Goal: Check status

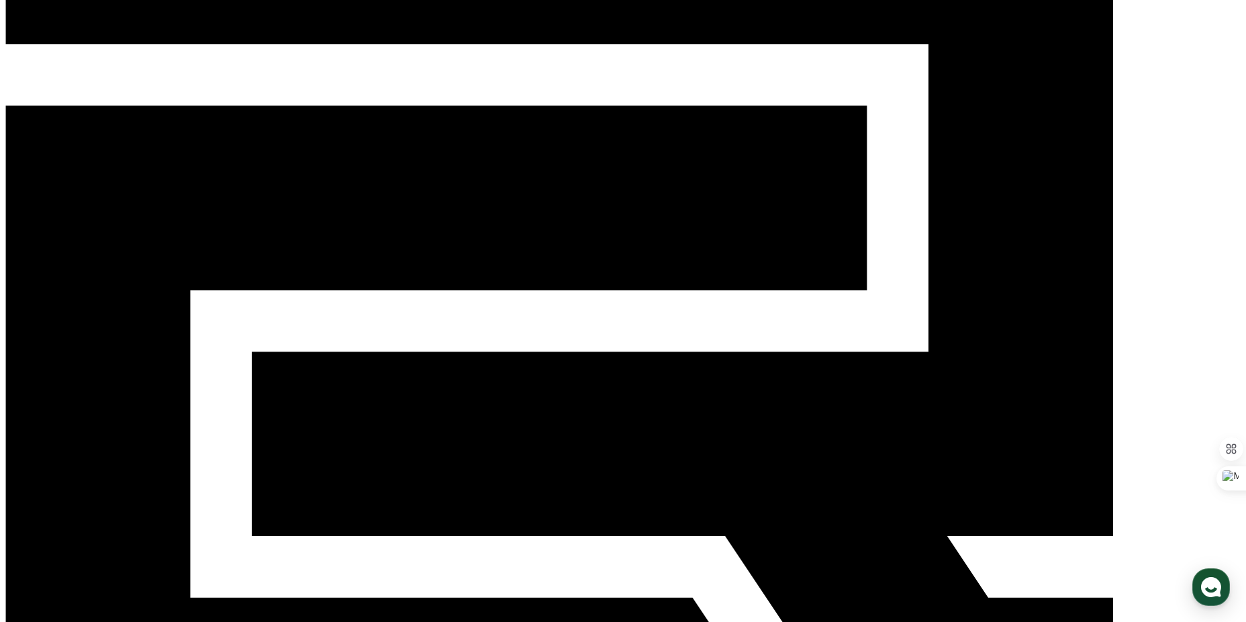
scroll to position [179, 0]
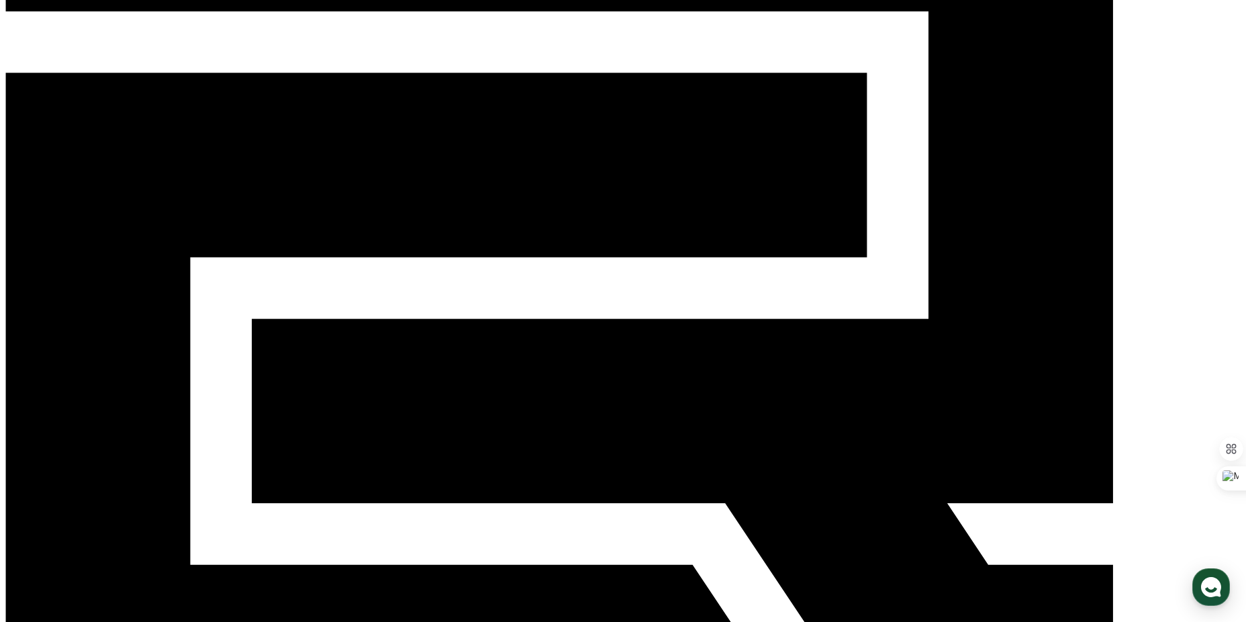
drag, startPoint x: 1008, startPoint y: 398, endPoint x: 215, endPoint y: 399, distance: 793.4
drag, startPoint x: 215, startPoint y: 399, endPoint x: 1023, endPoint y: 400, distance: 808.2
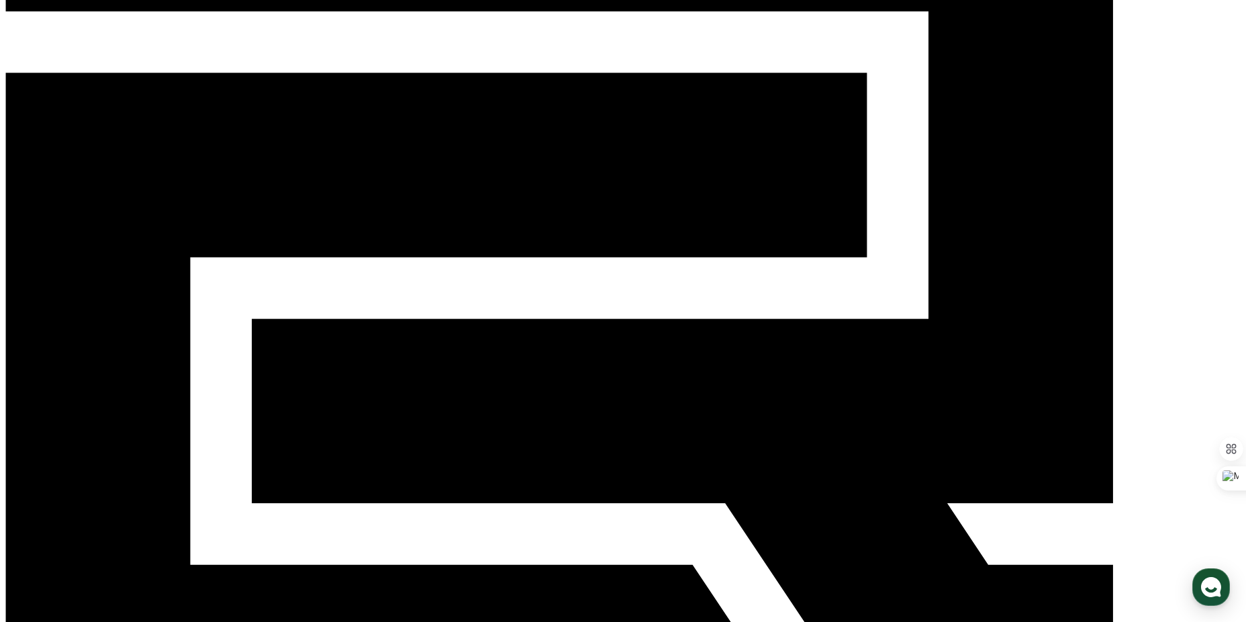
drag, startPoint x: 756, startPoint y: 305, endPoint x: 1009, endPoint y: 173, distance: 284.9
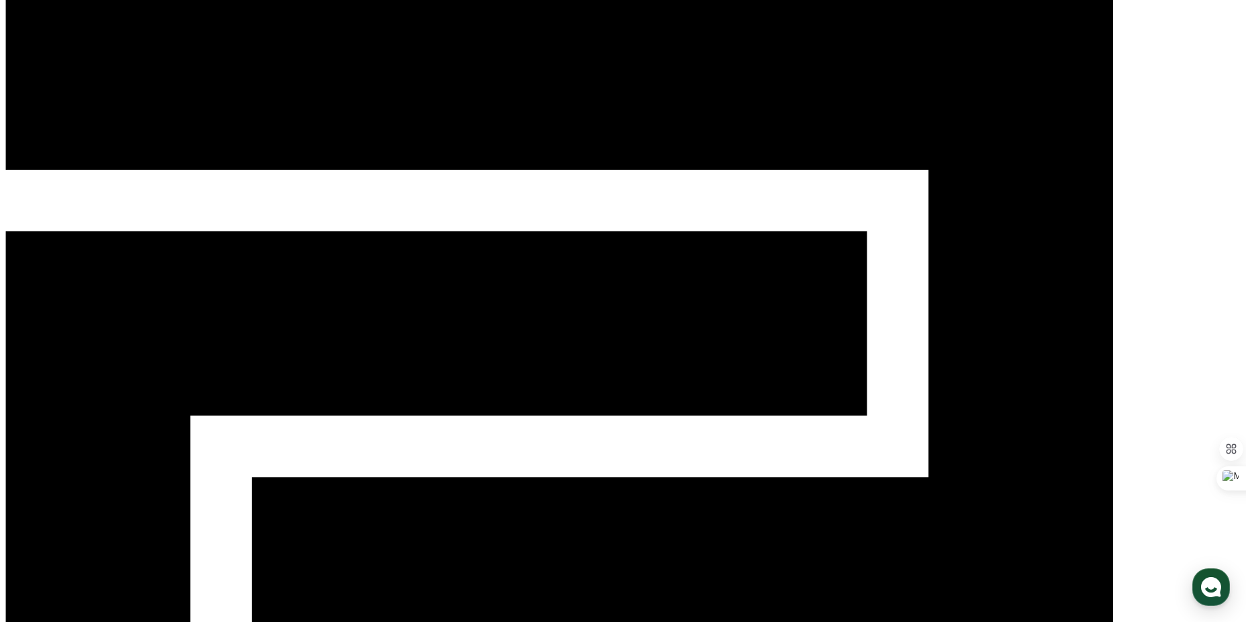
scroll to position [0, 0]
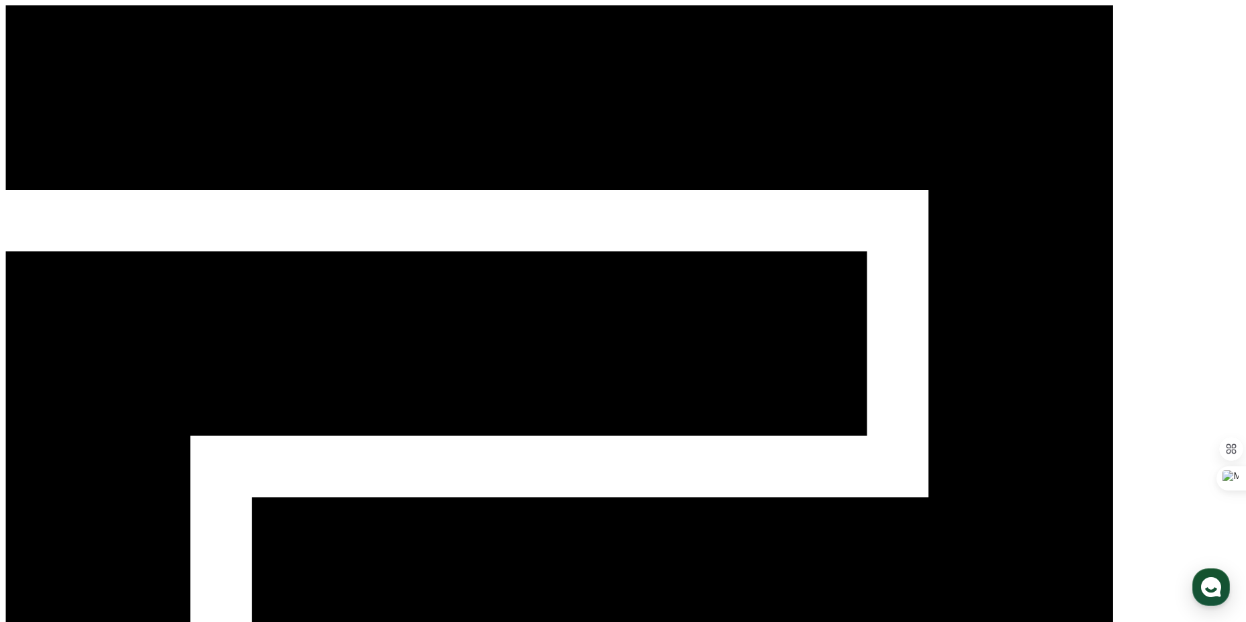
drag, startPoint x: 336, startPoint y: 199, endPoint x: 1039, endPoint y: 450, distance: 746.5
drag, startPoint x: 136, startPoint y: 32, endPoint x: 1002, endPoint y: 480, distance: 975.4
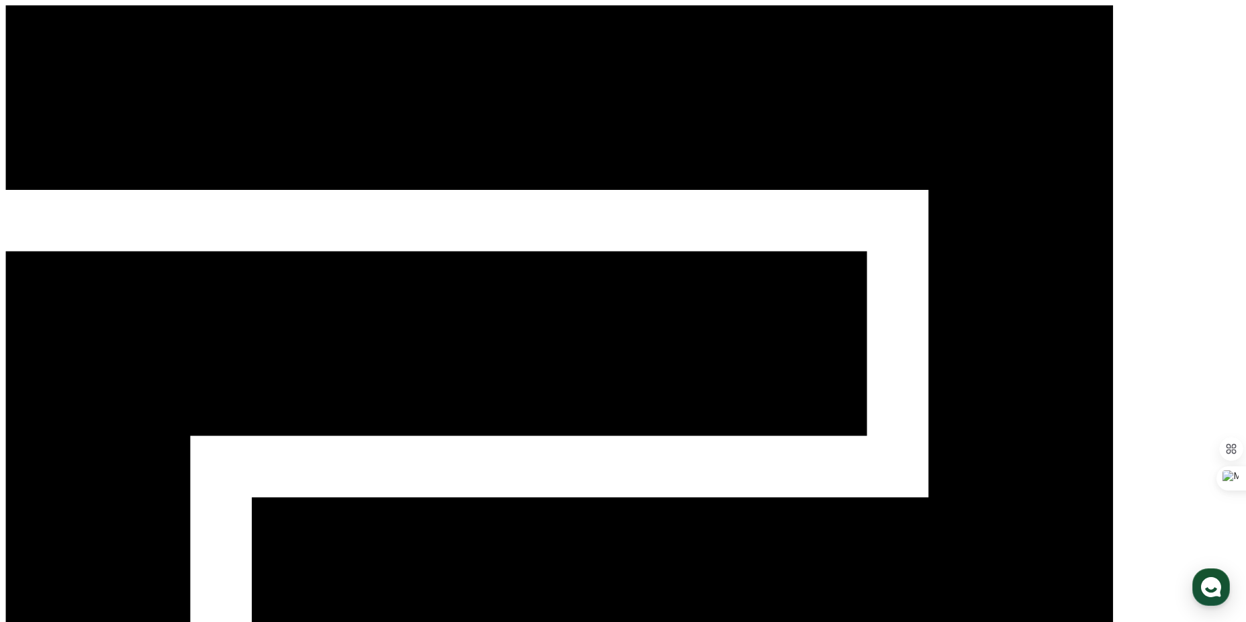
drag, startPoint x: 933, startPoint y: 395, endPoint x: 107, endPoint y: 4, distance: 913.7
click at [107, 5] on div "CReward" at bounding box center [622, 496] width 1235 height 982
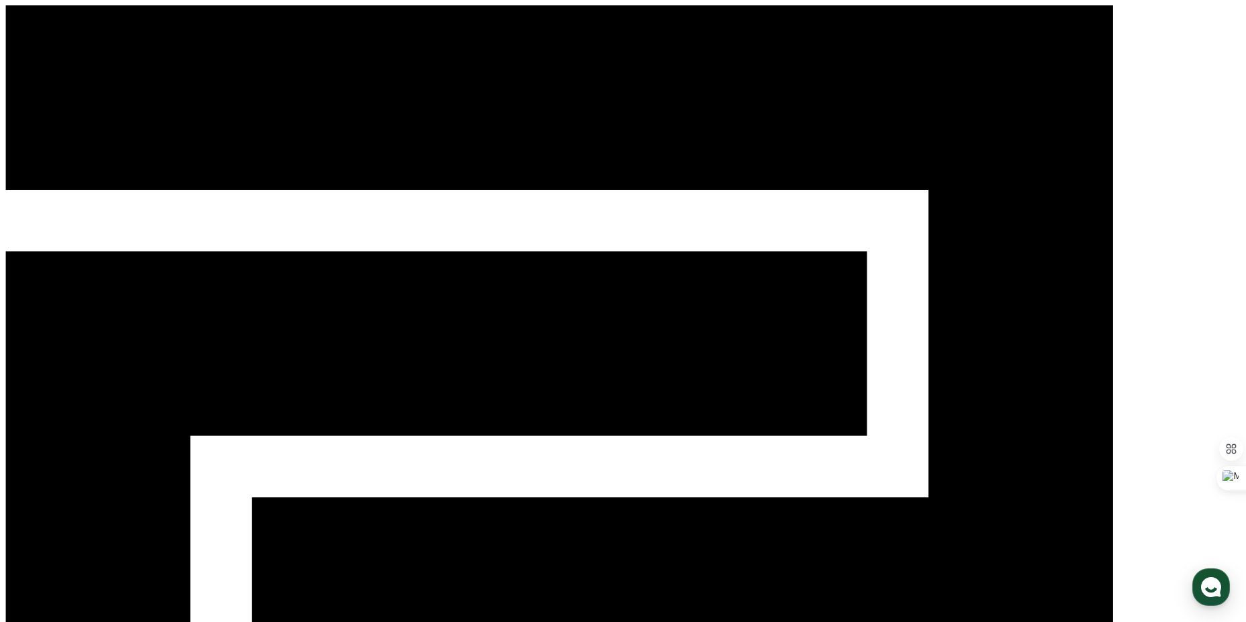
drag, startPoint x: 123, startPoint y: 13, endPoint x: 970, endPoint y: 485, distance: 969.3
drag, startPoint x: 975, startPoint y: 454, endPoint x: 125, endPoint y: 2, distance: 962.4
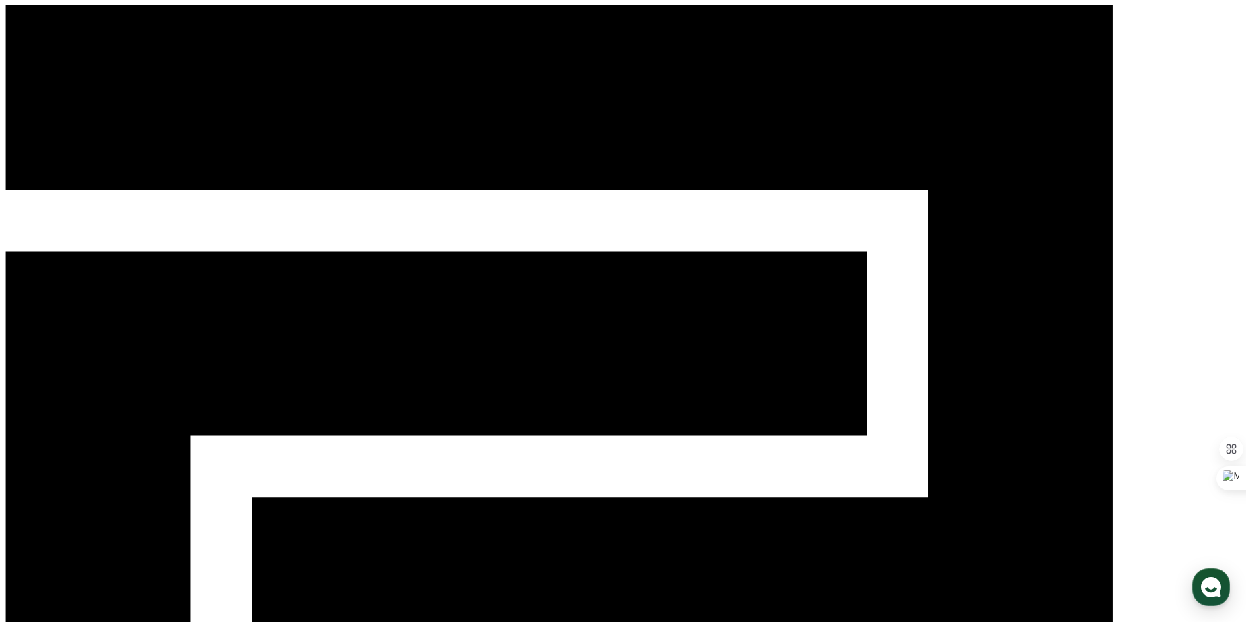
click at [124, 7] on div "CReward" at bounding box center [622, 496] width 1235 height 982
